Goal: Information Seeking & Learning: Compare options

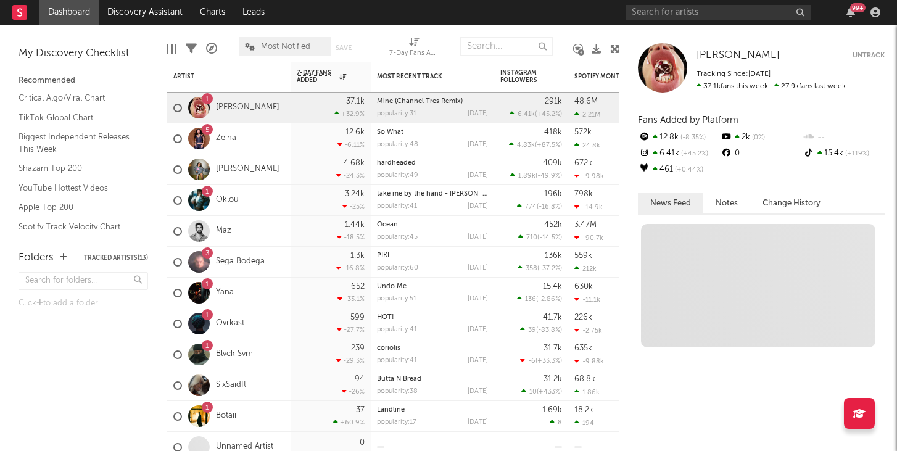
click at [648, 20] on div "99 +" at bounding box center [755, 12] width 259 height 25
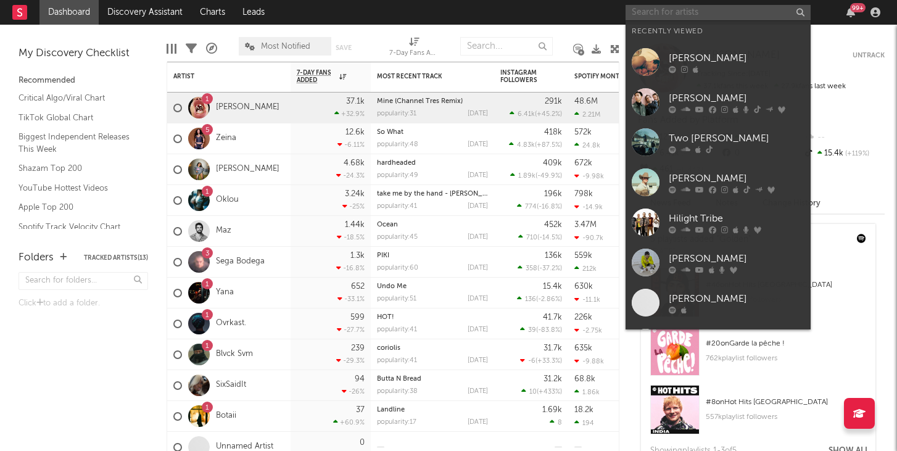
click at [648, 17] on input "text" at bounding box center [718, 12] width 185 height 15
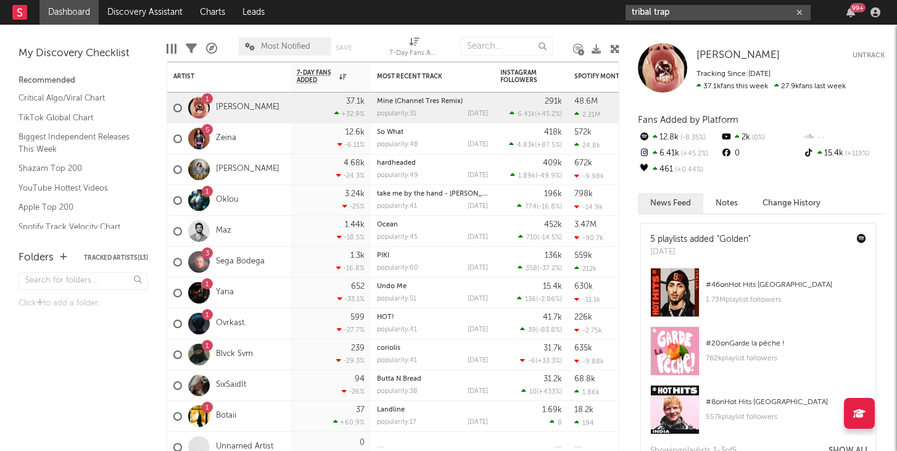
click at [668, 6] on input "tribal trap" at bounding box center [718, 12] width 185 height 15
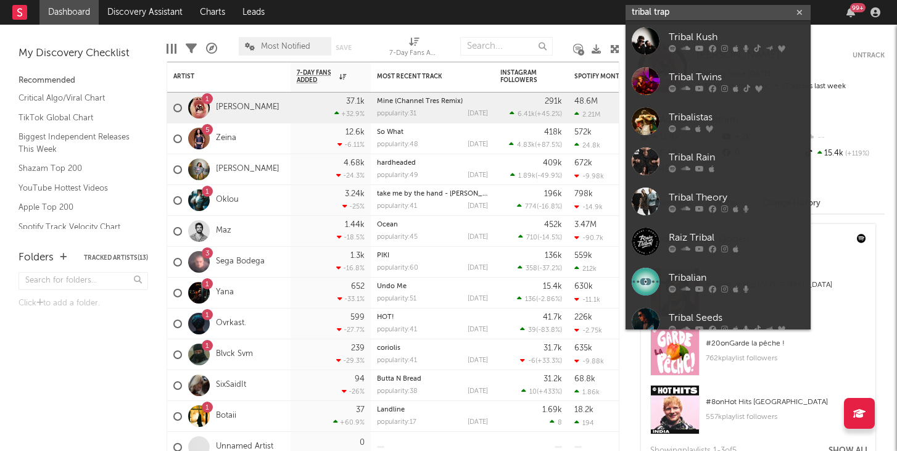
click at [667, 8] on input "tribal trap" at bounding box center [718, 12] width 185 height 15
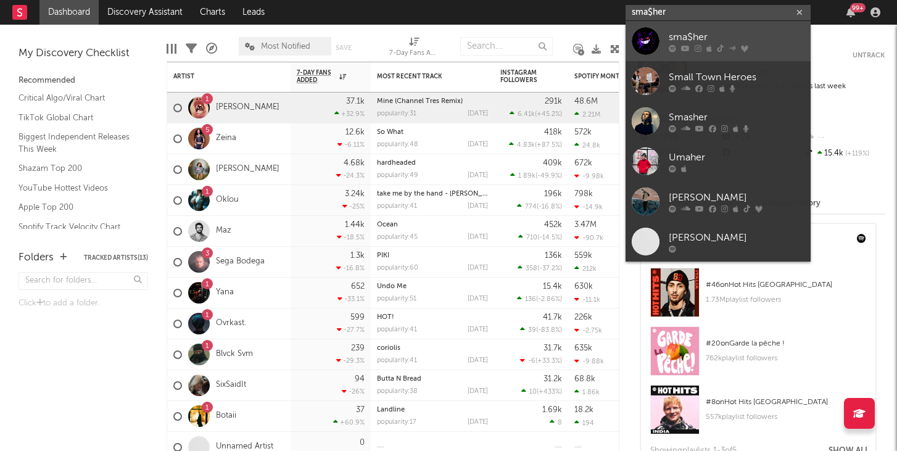
type input "sma$her"
click at [749, 33] on div "sma$her" at bounding box center [737, 37] width 136 height 15
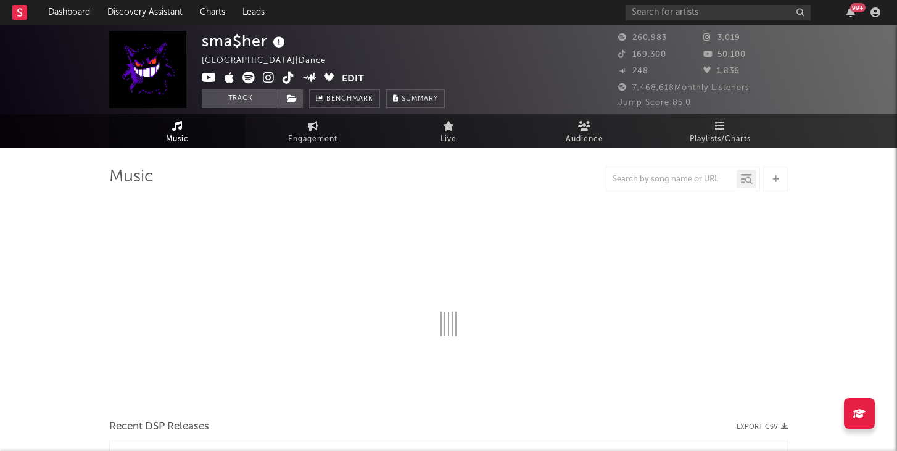
select select "6m"
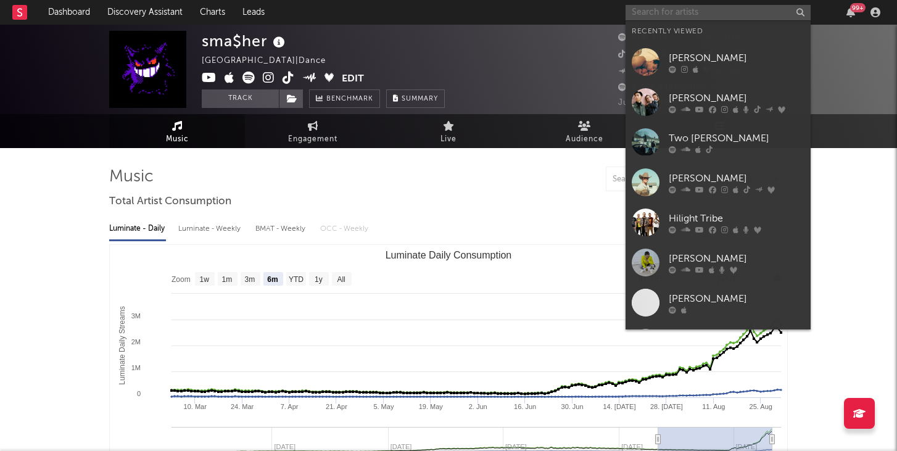
click at [651, 11] on input "text" at bounding box center [718, 12] width 185 height 15
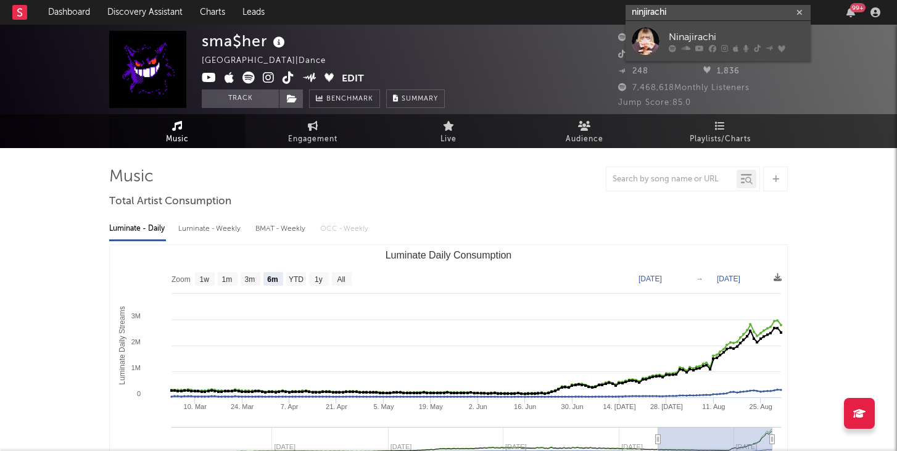
type input "ninjirachi"
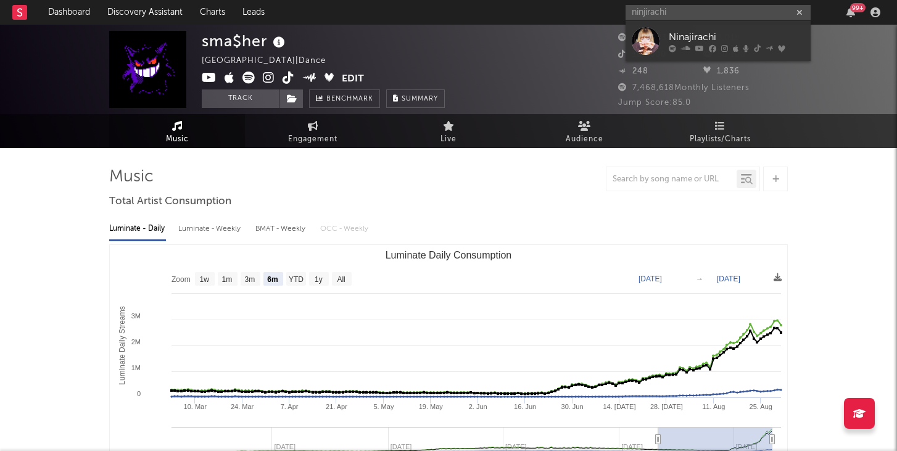
drag, startPoint x: 645, startPoint y: 35, endPoint x: 497, endPoint y: 7, distance: 150.1
click at [645, 35] on div at bounding box center [646, 41] width 28 height 28
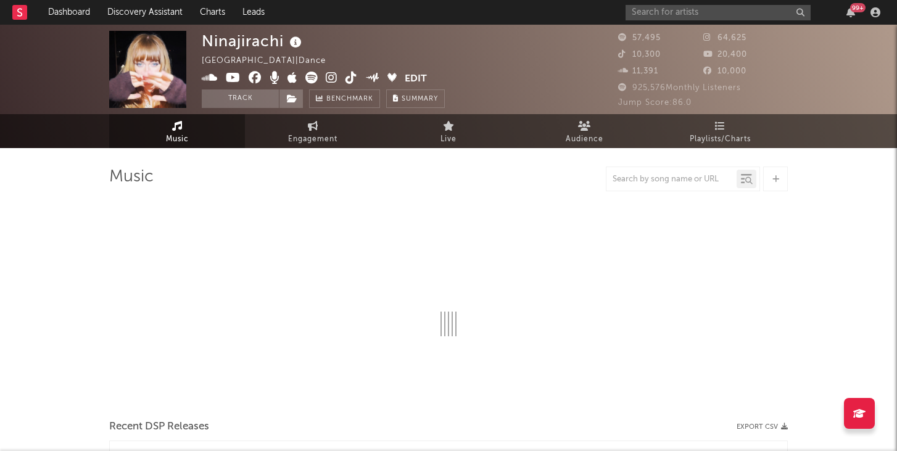
select select "6m"
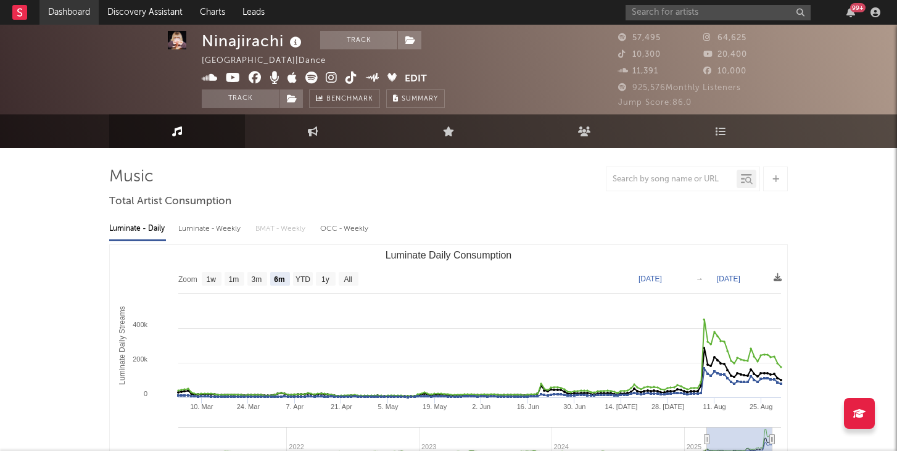
scroll to position [49, 0]
